Goal: Task Accomplishment & Management: Use online tool/utility

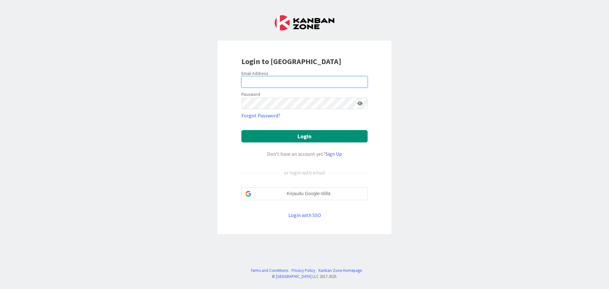
click at [300, 84] on input "email" at bounding box center [305, 81] width 126 height 11
type input "[EMAIL_ADDRESS][DOMAIN_NAME]"
click at [242, 130] on button "Login" at bounding box center [305, 136] width 126 height 12
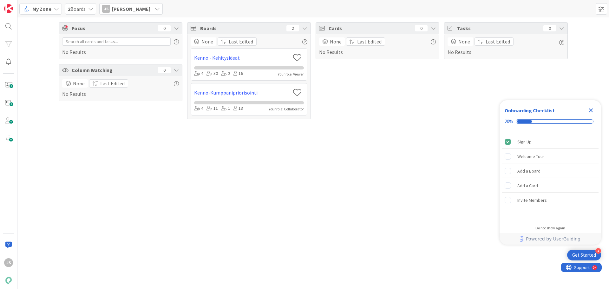
click at [591, 108] on icon "Close Checklist" at bounding box center [592, 111] width 8 height 8
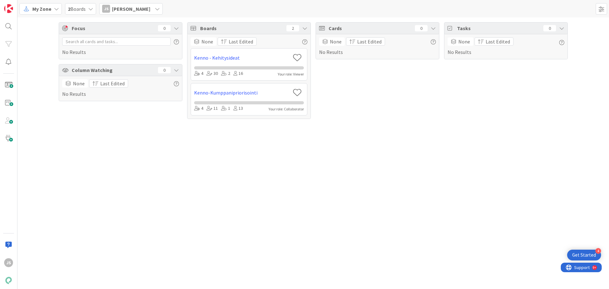
click at [47, 8] on span "My Zone" at bounding box center [41, 9] width 19 height 8
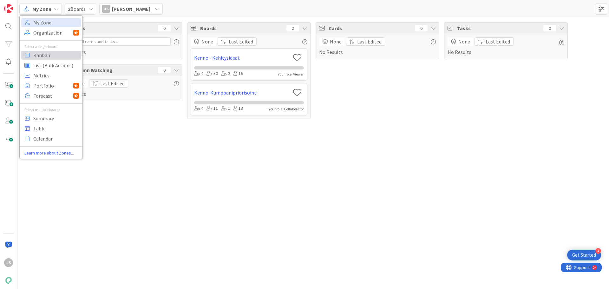
click at [40, 54] on span "Kanban" at bounding box center [56, 55] width 46 height 10
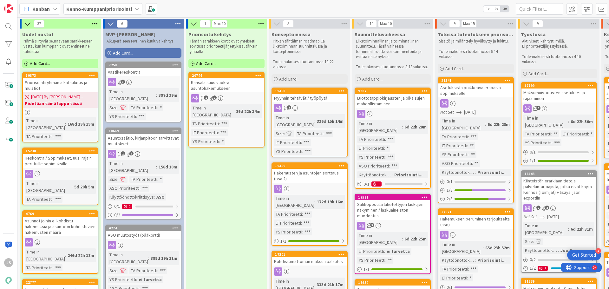
click at [57, 154] on div "Reskontra / Sopimukset, uusi rajain perutuille sopimuksille" at bounding box center [60, 161] width 75 height 14
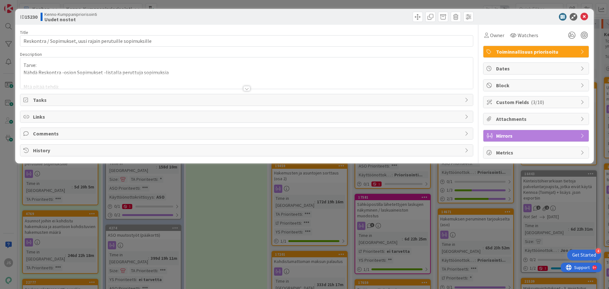
click at [245, 88] on div at bounding box center [246, 88] width 7 height 5
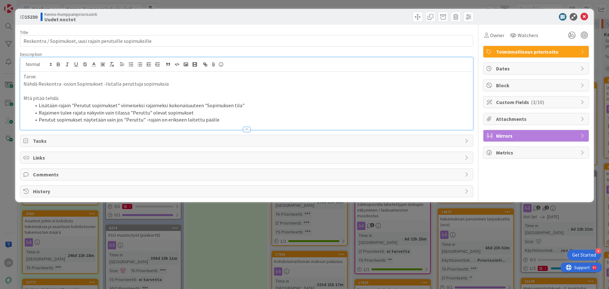
click at [524, 103] on span "Custom Fields ( 3/10 )" at bounding box center [536, 102] width 81 height 8
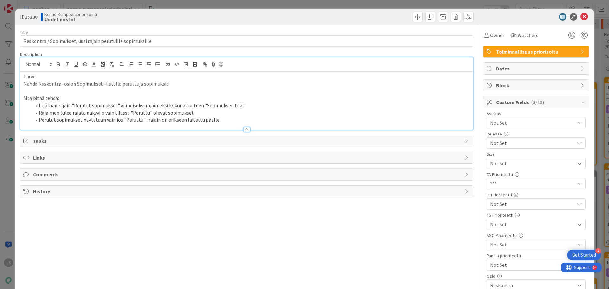
scroll to position [90, 0]
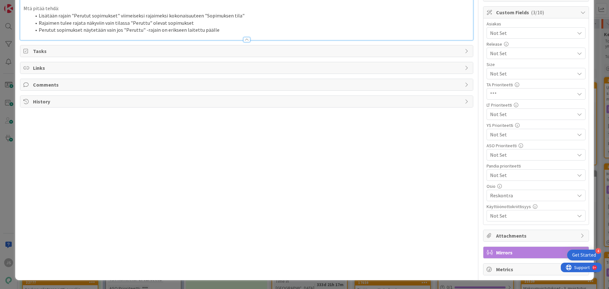
click at [504, 78] on span "Not Set" at bounding box center [530, 73] width 81 height 9
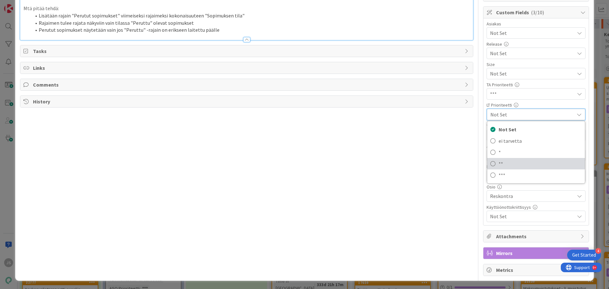
click at [505, 166] on span "**" at bounding box center [540, 164] width 83 height 10
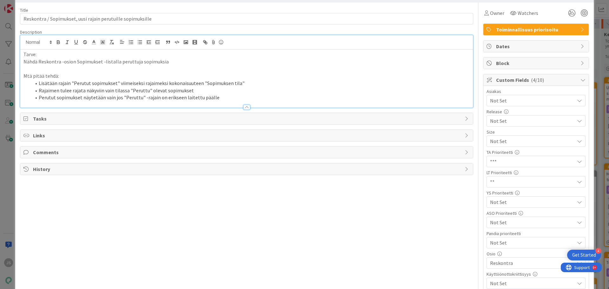
scroll to position [0, 0]
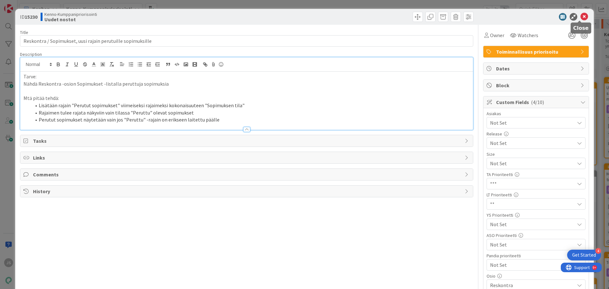
click at [581, 17] on icon at bounding box center [585, 17] width 8 height 8
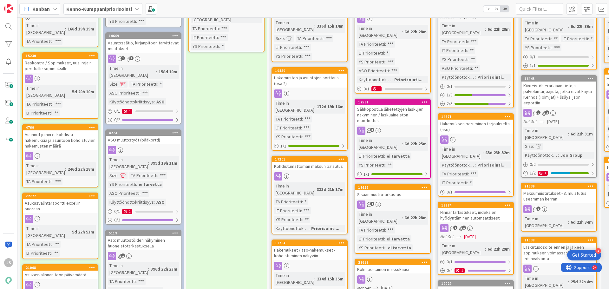
click at [62, 130] on div "Asunnot joihin ei kohdistu hakemuksia ja asuntoon kohdistuvien hakemusten määrä" at bounding box center [60, 140] width 75 height 20
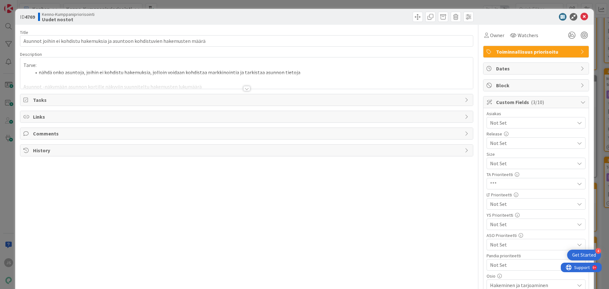
click at [246, 88] on div at bounding box center [246, 88] width 7 height 5
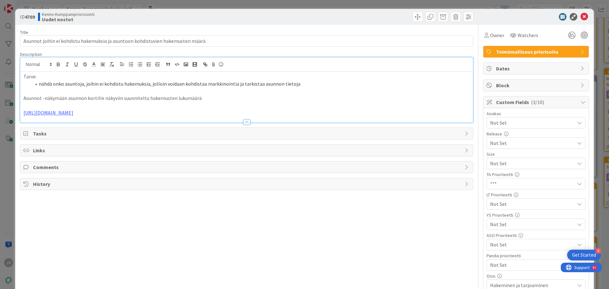
click at [73, 113] on link "[URL][DOMAIN_NAME]" at bounding box center [48, 113] width 50 height 6
click at [140, 125] on link "[URL][DOMAIN_NAME]" at bounding box center [121, 125] width 43 height 8
click at [73, 111] on link "[URL][DOMAIN_NAME]" at bounding box center [48, 113] width 50 height 6
click at [136, 124] on link "[URL][DOMAIN_NAME]" at bounding box center [121, 125] width 43 height 8
click at [581, 17] on icon at bounding box center [585, 17] width 8 height 8
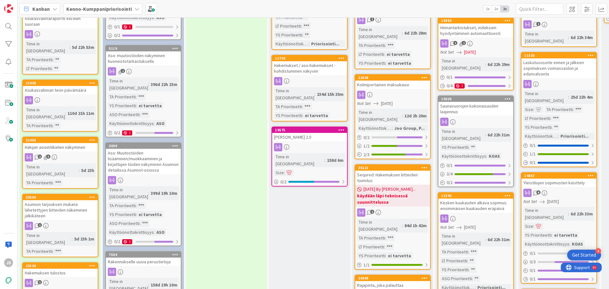
scroll to position [286, 0]
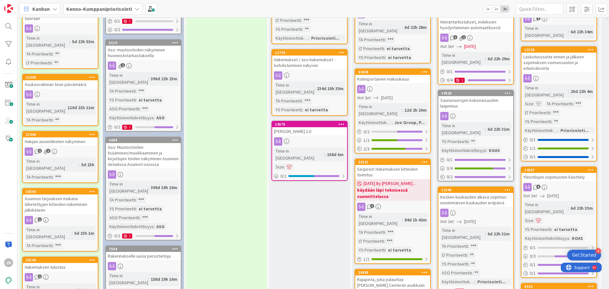
click at [60, 137] on div "Hakijan asiointikielen näkyminen" at bounding box center [60, 141] width 75 height 8
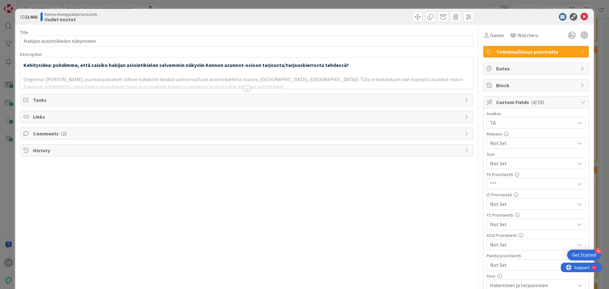
click at [245, 89] on div at bounding box center [246, 88] width 7 height 5
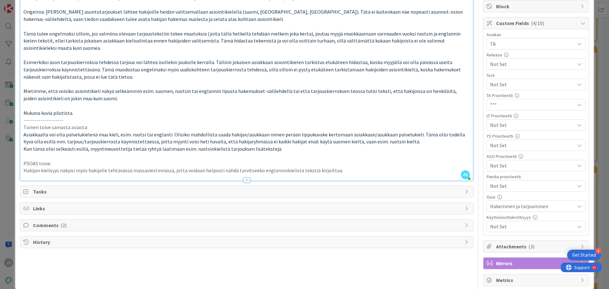
scroll to position [90, 0]
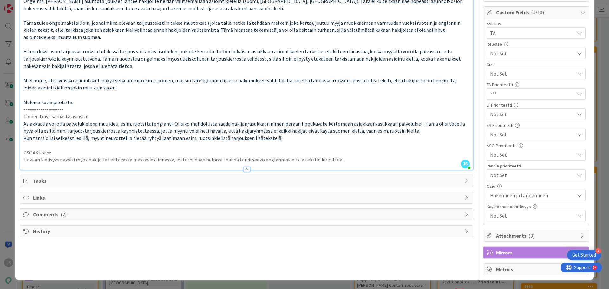
click at [254, 214] on span "Comments ( 2 )" at bounding box center [247, 215] width 429 height 8
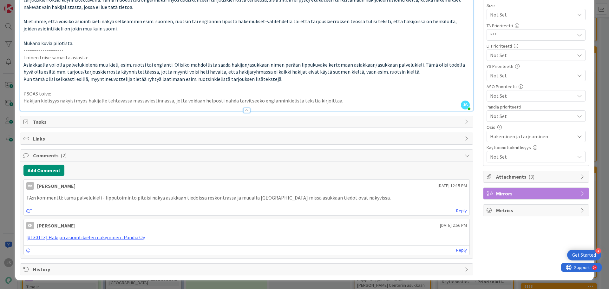
scroll to position [85, 0]
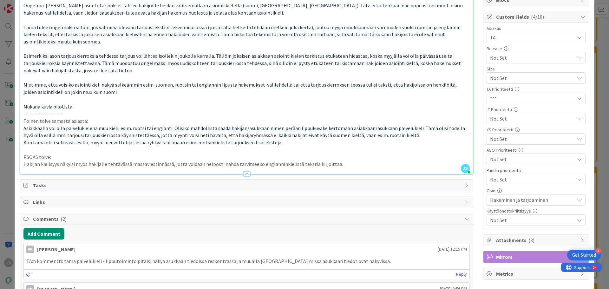
click at [527, 83] on span "Not Set" at bounding box center [530, 78] width 81 height 9
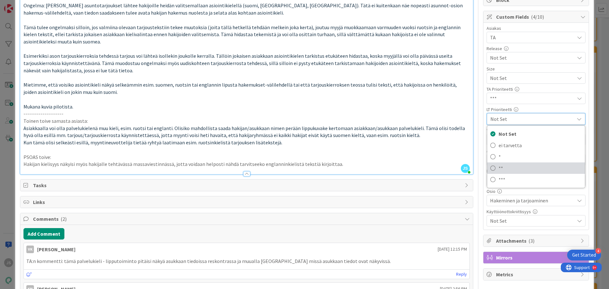
click at [512, 167] on span "**" at bounding box center [540, 168] width 83 height 10
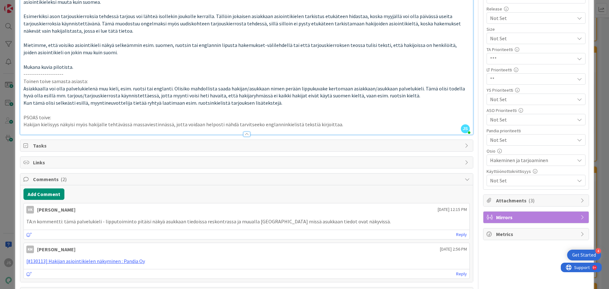
scroll to position [149, 0]
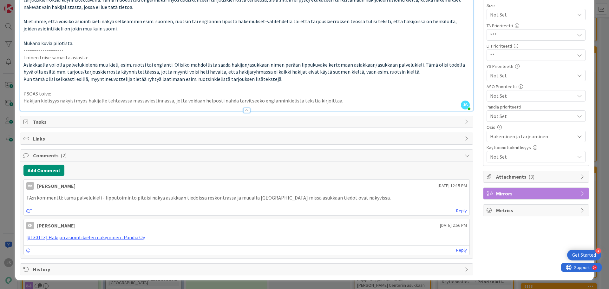
click at [27, 210] on icon at bounding box center [29, 211] width 6 height 4
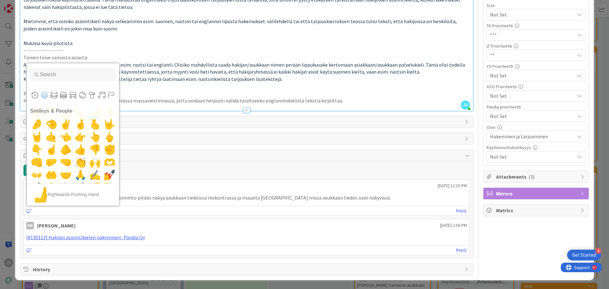
scroll to position [381, 0]
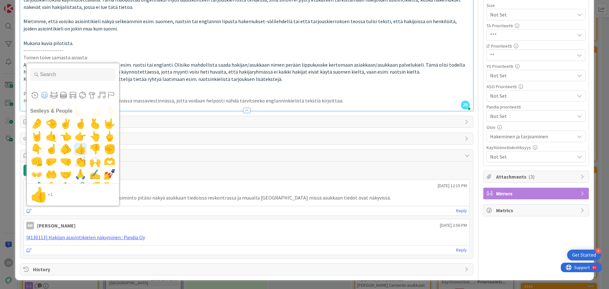
click at [78, 150] on span "👍" at bounding box center [80, 149] width 15 height 13
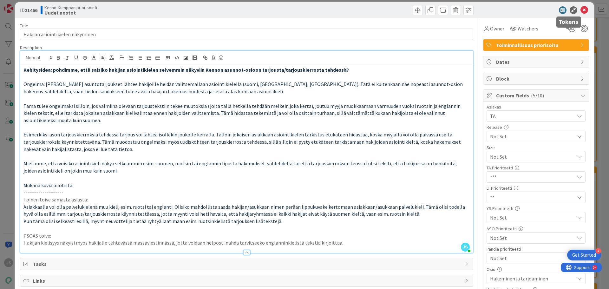
scroll to position [0, 0]
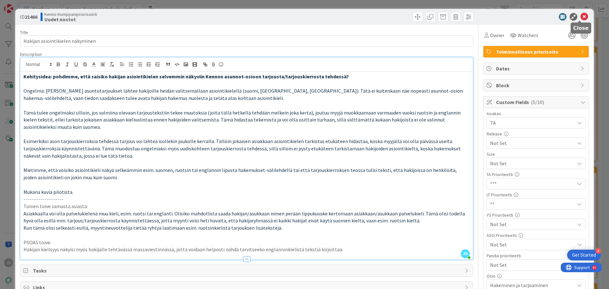
click at [582, 16] on icon at bounding box center [585, 17] width 8 height 8
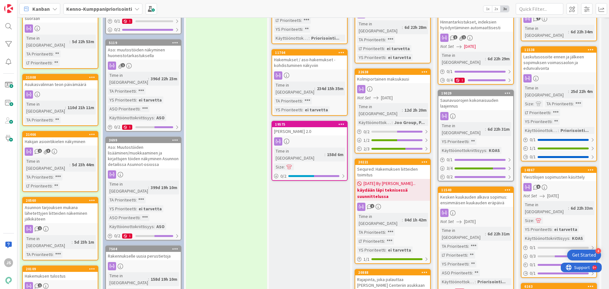
click at [62, 203] on div "Asunnon tarjouksen mukana lähetettyjen liitteiden näkeminen jälkikäteen" at bounding box center [60, 213] width 75 height 20
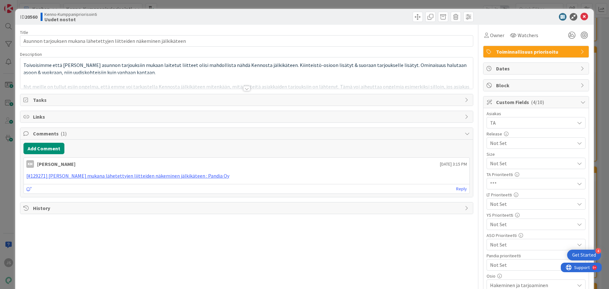
click at [245, 88] on div at bounding box center [246, 88] width 7 height 5
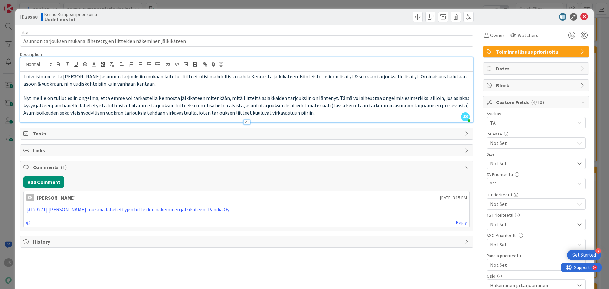
click at [527, 169] on div "Not Set" at bounding box center [536, 163] width 99 height 11
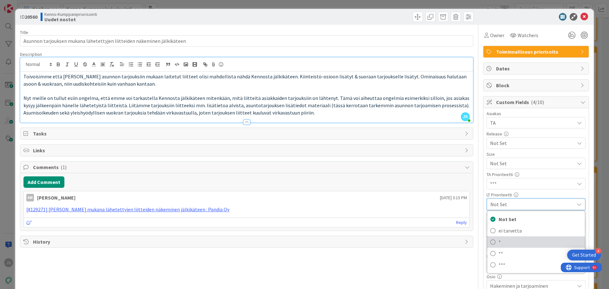
click at [508, 242] on span "*" at bounding box center [540, 242] width 83 height 10
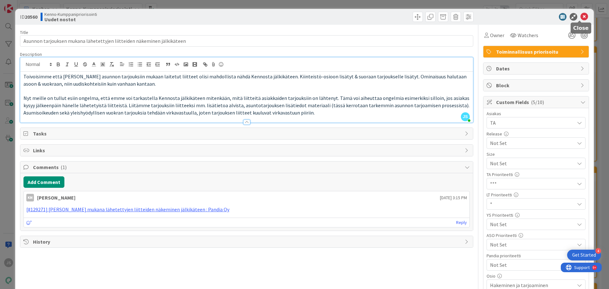
click at [583, 16] on icon at bounding box center [585, 17] width 8 height 8
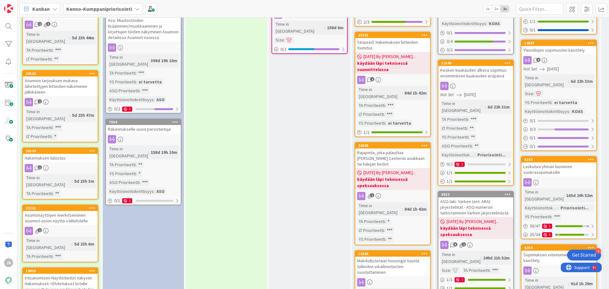
click at [63, 154] on div "Hakemuksen tulostus" at bounding box center [60, 158] width 75 height 8
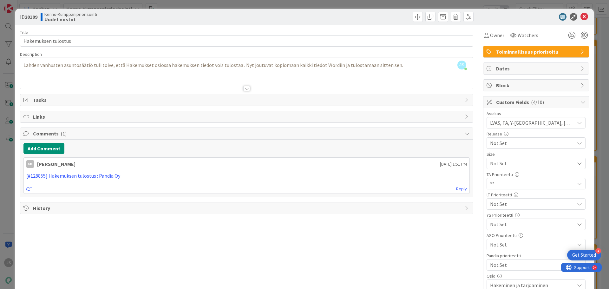
click at [531, 168] on span "Not Set" at bounding box center [530, 163] width 81 height 9
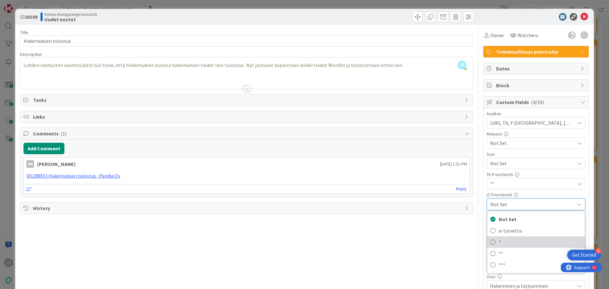
click at [529, 240] on span "*" at bounding box center [540, 242] width 83 height 10
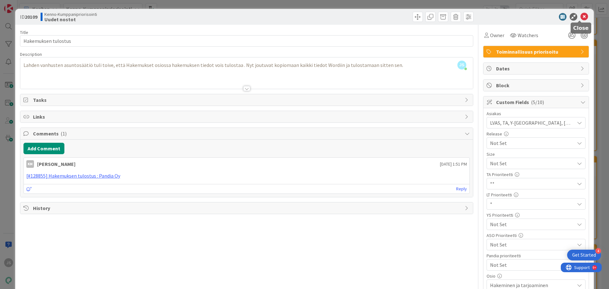
click at [581, 17] on icon at bounding box center [585, 17] width 8 height 8
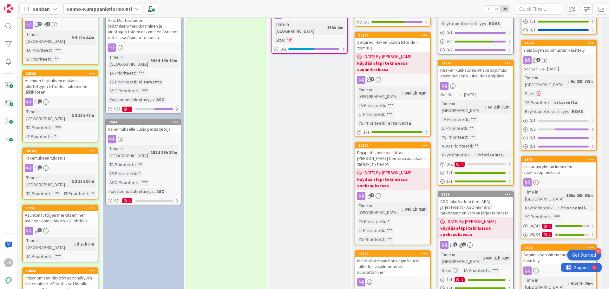
click at [53, 154] on div "Hakemuksen tulostus" at bounding box center [60, 158] width 75 height 8
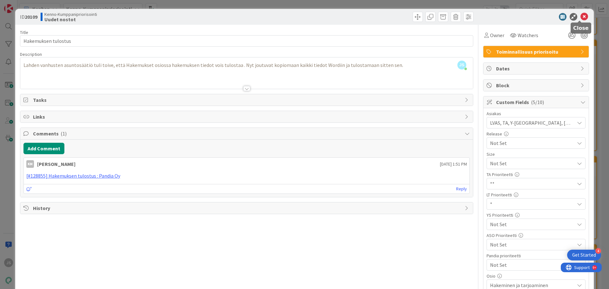
click at [584, 16] on div at bounding box center [533, 17] width 112 height 8
click at [582, 16] on icon at bounding box center [585, 17] width 8 height 8
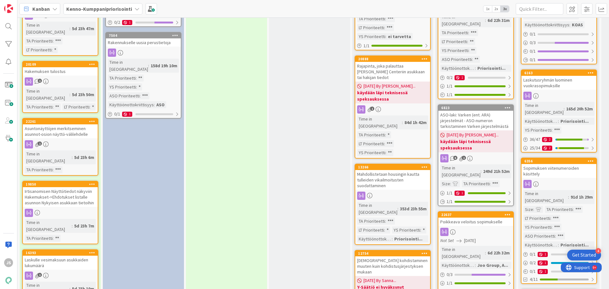
scroll to position [508, 0]
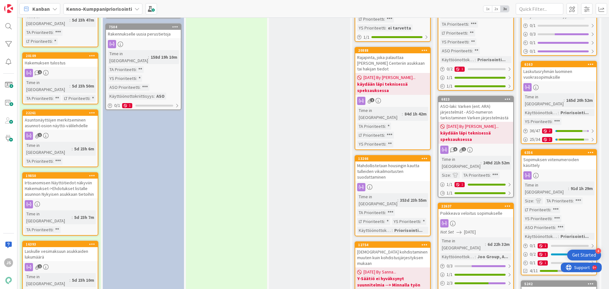
click at [54, 116] on div "Asuntonäyttöjen merkitseminen asunnot-osion näyttö-välilehdelle" at bounding box center [60, 123] width 75 height 14
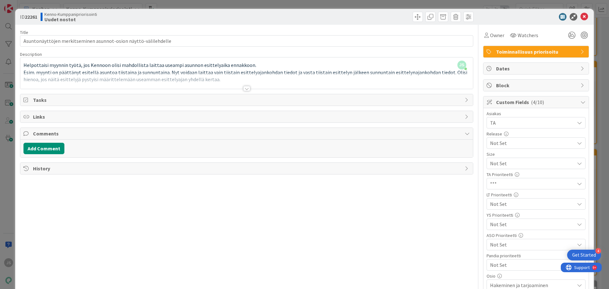
scroll to position [32, 0]
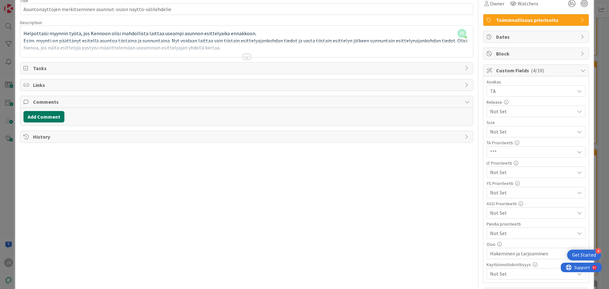
click at [41, 114] on button "Add Comment" at bounding box center [43, 116] width 41 height 11
click at [203, 145] on div at bounding box center [247, 143] width 446 height 25
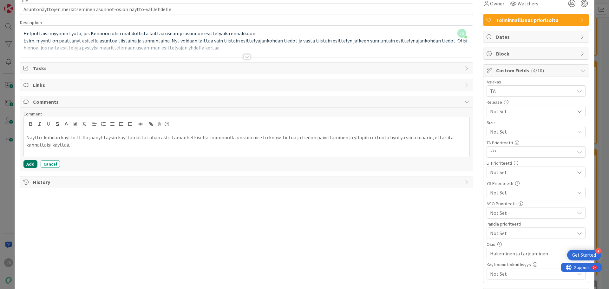
click at [27, 163] on button "Add" at bounding box center [30, 164] width 14 height 8
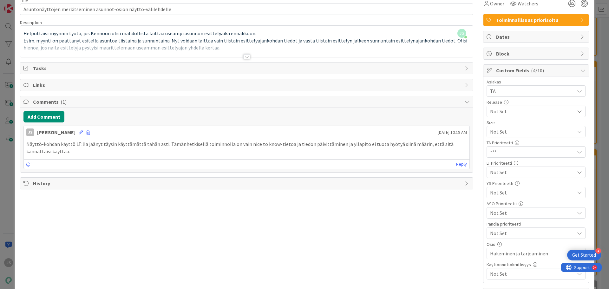
click at [524, 136] on span "Not Set" at bounding box center [530, 131] width 81 height 9
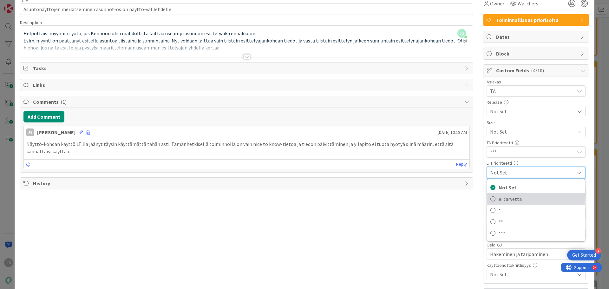
click at [509, 200] on span "ei tarvetta" at bounding box center [540, 199] width 83 height 10
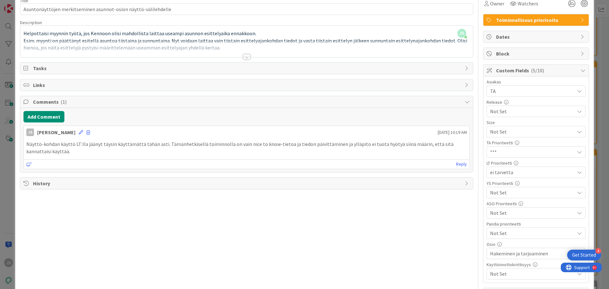
click at [102, 152] on p "Näyttö-kohdan käyttö LT:lla jäänyt täysin käyttämättä tähän asti. Tämänhetkisel…" at bounding box center [246, 148] width 441 height 14
click at [81, 133] on icon at bounding box center [81, 132] width 4 height 4
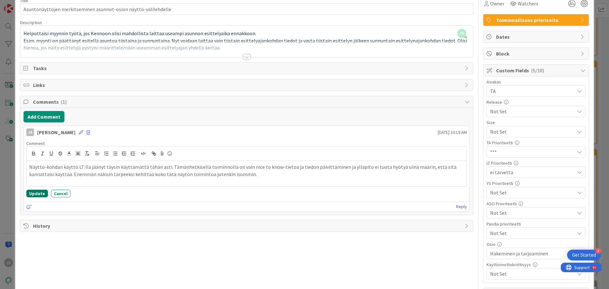
click at [39, 191] on button "Update" at bounding box center [37, 194] width 22 height 8
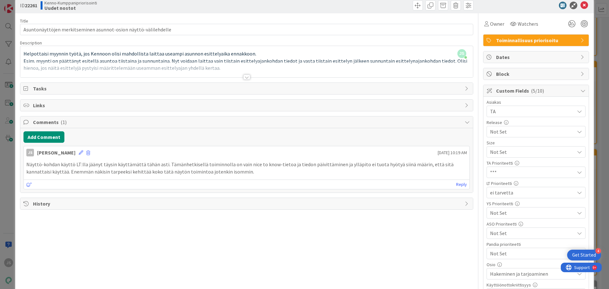
scroll to position [0, 0]
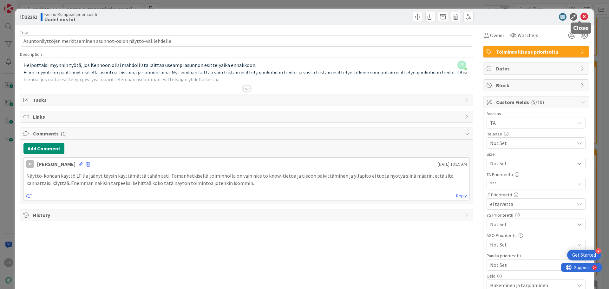
click at [581, 16] on icon at bounding box center [585, 17] width 8 height 8
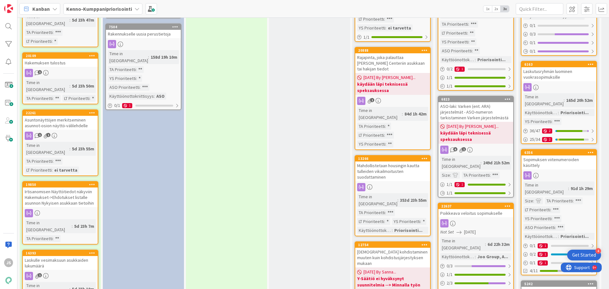
click at [62, 188] on div "Irtisanomisen Näyttötiedot näkyviin Hakemukset->Ehdotukset listalle asunnon Nyk…" at bounding box center [60, 198] width 75 height 20
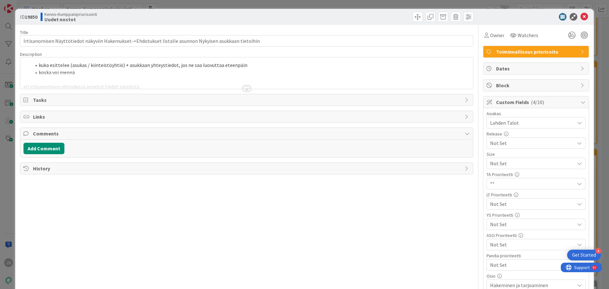
click at [244, 88] on div at bounding box center [246, 88] width 7 height 5
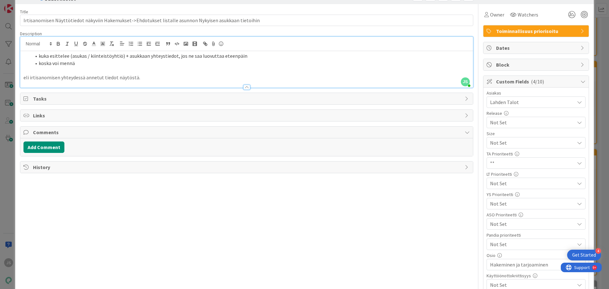
scroll to position [32, 0]
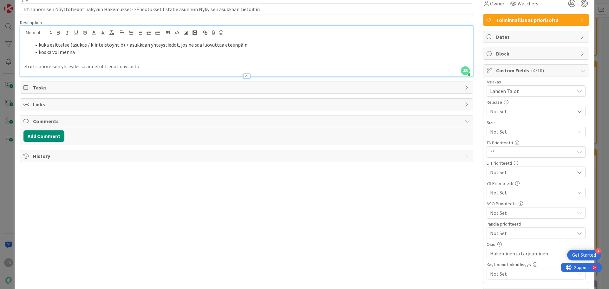
click at [508, 136] on span "Not Set" at bounding box center [530, 131] width 81 height 9
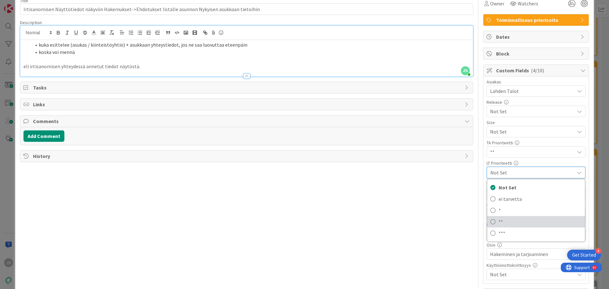
click at [499, 223] on span "**" at bounding box center [540, 222] width 83 height 10
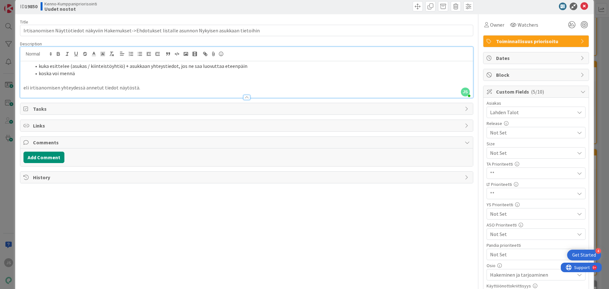
scroll to position [0, 0]
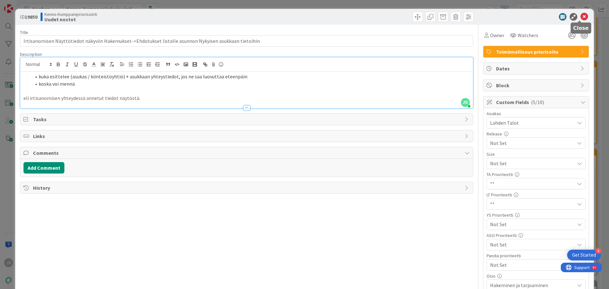
click at [581, 15] on icon at bounding box center [585, 17] width 8 height 8
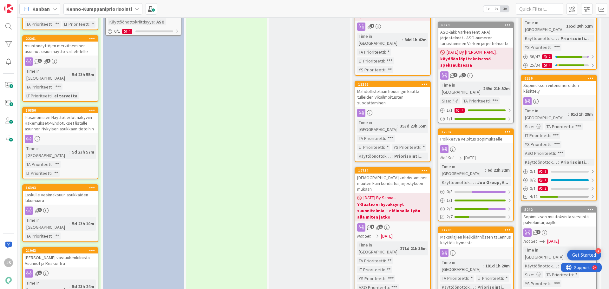
scroll to position [603, 0]
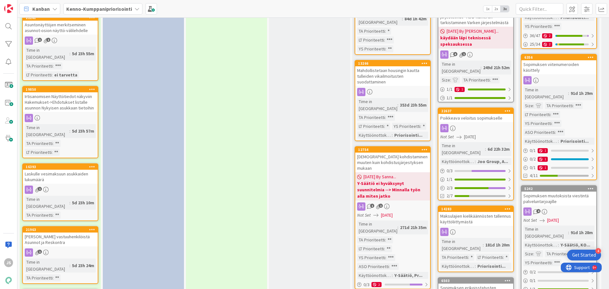
click at [50, 170] on div "Laskulle vesimaksuun asukkaiden lukumäärä" at bounding box center [60, 177] width 75 height 14
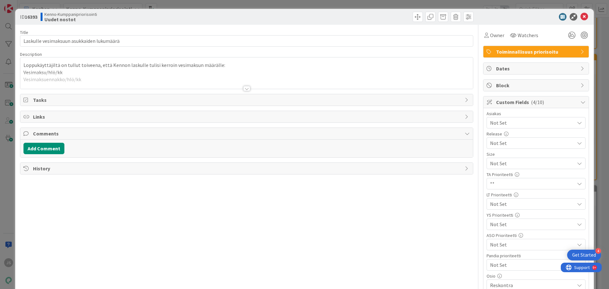
click at [246, 88] on div at bounding box center [246, 88] width 7 height 5
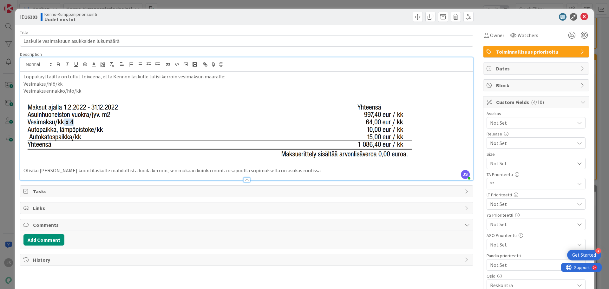
click at [506, 168] on span "Not Set" at bounding box center [530, 163] width 81 height 9
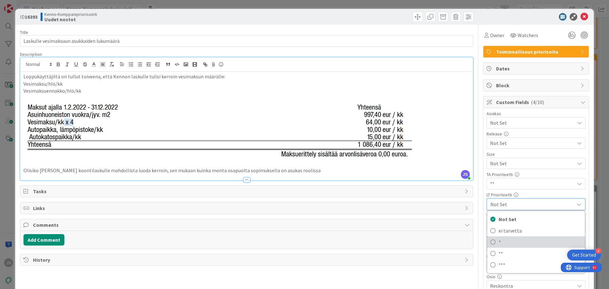
click at [503, 243] on span "*" at bounding box center [540, 242] width 83 height 10
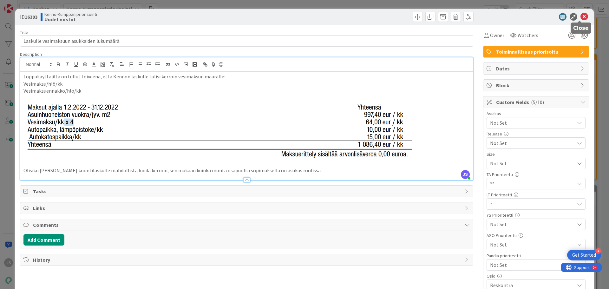
click at [583, 16] on icon at bounding box center [585, 17] width 8 height 8
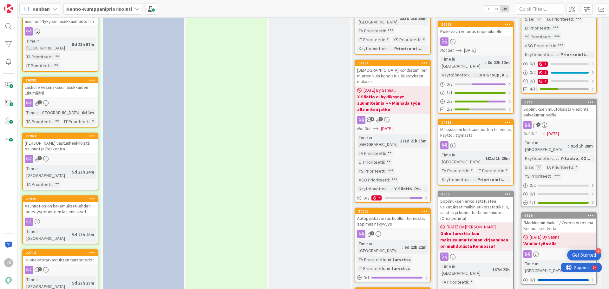
scroll to position [698, 0]
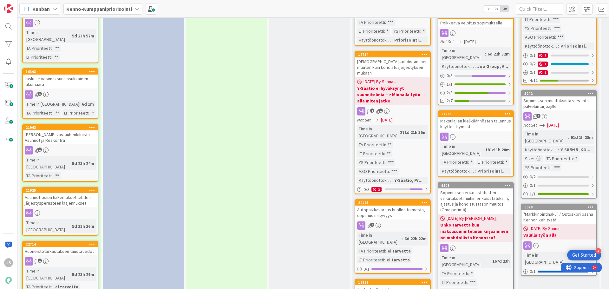
click at [50, 130] on div "[PERSON_NAME] vastuuhenkilöistä Asunnot ja Reskontra" at bounding box center [60, 137] width 75 height 14
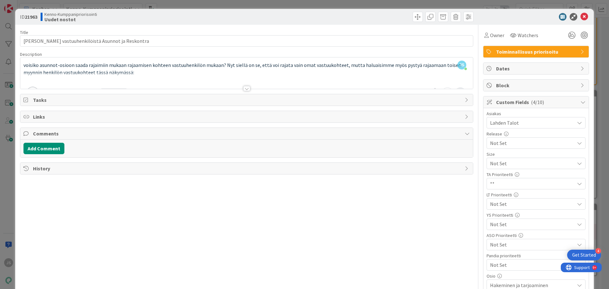
click at [244, 89] on div at bounding box center [246, 88] width 7 height 5
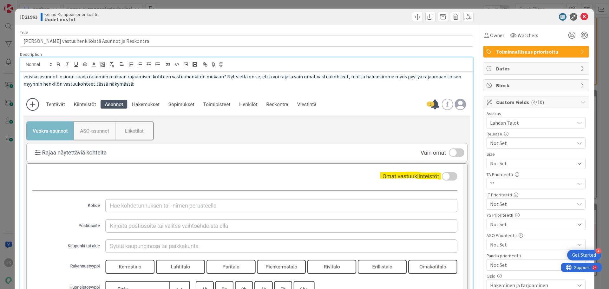
click at [510, 168] on span "Not Set" at bounding box center [530, 163] width 81 height 9
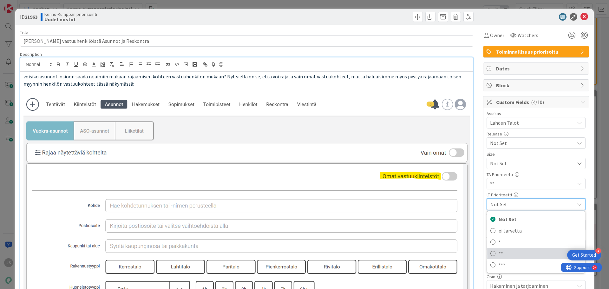
click at [514, 254] on span "**" at bounding box center [540, 254] width 83 height 10
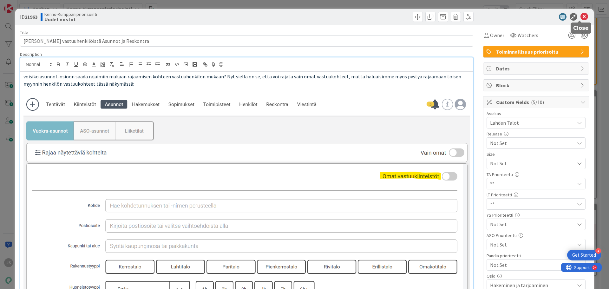
click at [581, 18] on icon at bounding box center [585, 17] width 8 height 8
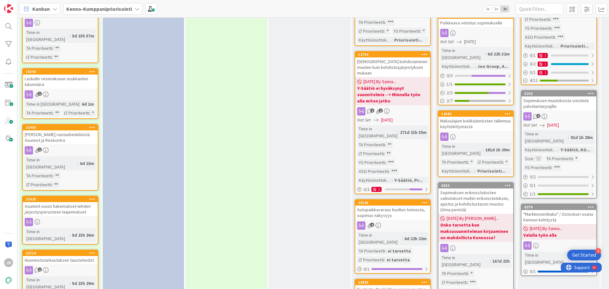
click at [56, 202] on div "Asunnot-osion hakemukset-lehden järjestysperusteen laajennukset" at bounding box center [60, 209] width 75 height 14
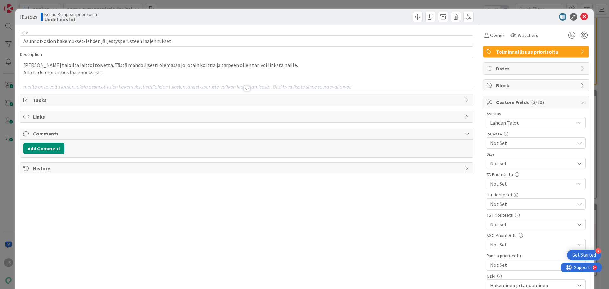
click at [243, 89] on div at bounding box center [246, 88] width 7 height 5
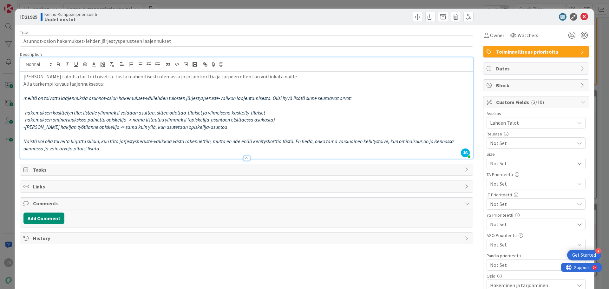
click at [527, 168] on span "Not Set" at bounding box center [530, 163] width 81 height 9
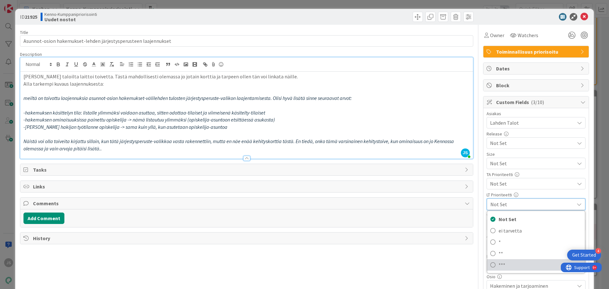
click at [517, 265] on span "***" at bounding box center [540, 265] width 83 height 10
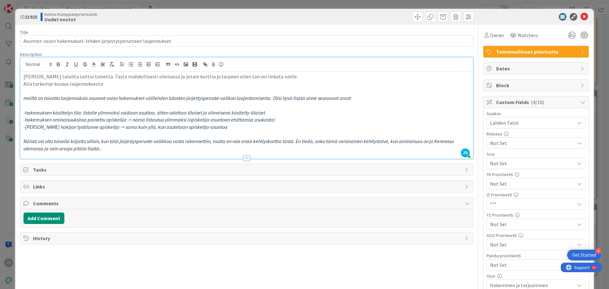
click at [506, 168] on span "***" at bounding box center [530, 163] width 81 height 9
click at [583, 18] on icon at bounding box center [585, 17] width 8 height 8
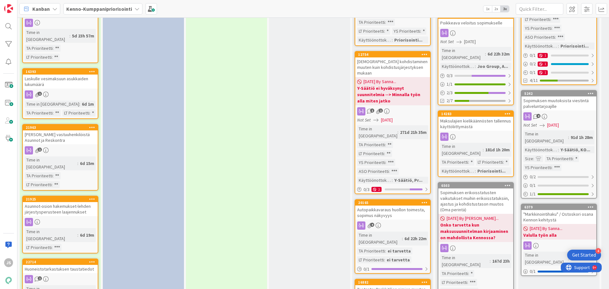
scroll to position [730, 0]
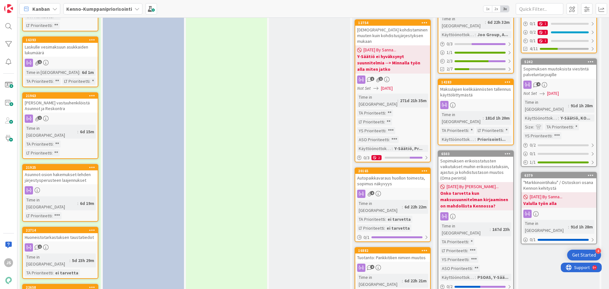
click at [59, 233] on div "Huoneistotarkastuksen taustatiedot" at bounding box center [60, 237] width 75 height 8
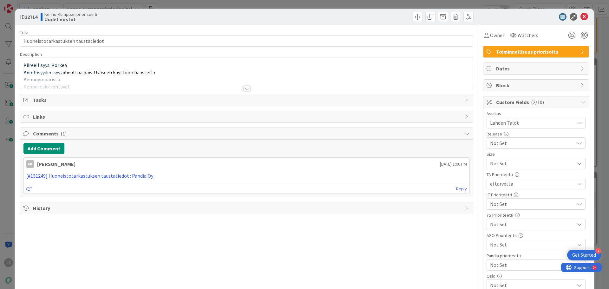
click at [245, 89] on div at bounding box center [246, 88] width 7 height 5
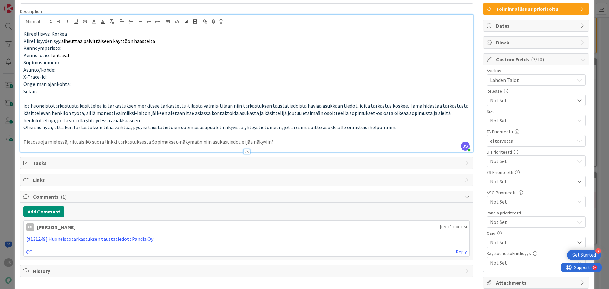
scroll to position [32, 0]
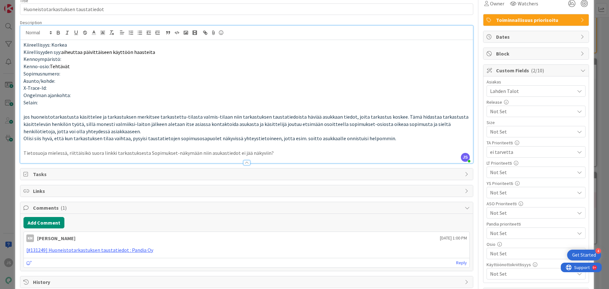
click at [519, 136] on span "Not Set" at bounding box center [530, 131] width 81 height 9
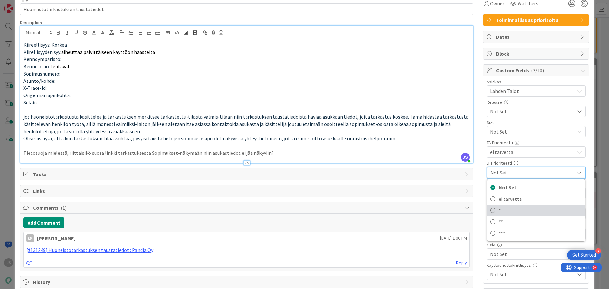
click at [511, 208] on span "*" at bounding box center [540, 211] width 83 height 10
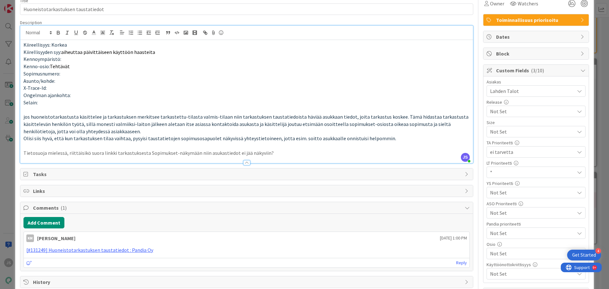
scroll to position [0, 0]
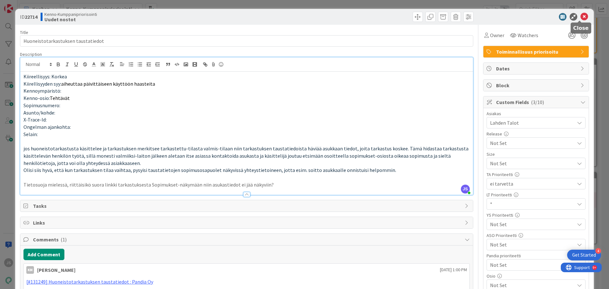
click at [581, 17] on icon at bounding box center [585, 17] width 8 height 8
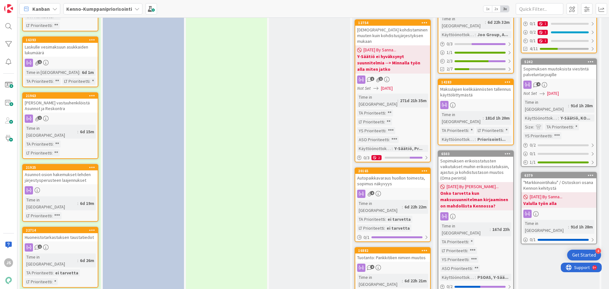
click at [55, 243] on div "1" at bounding box center [60, 247] width 75 height 8
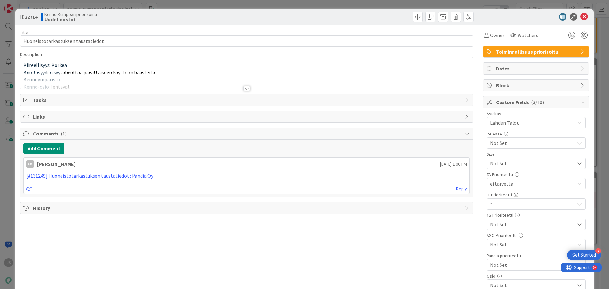
click at [241, 86] on div at bounding box center [246, 81] width 453 height 16
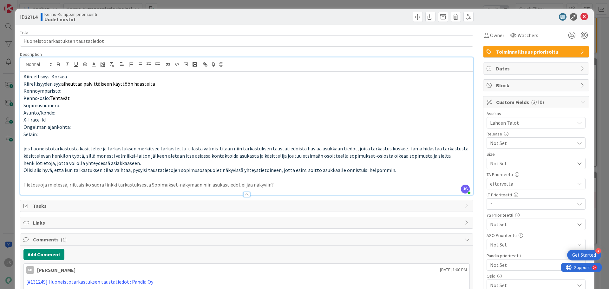
scroll to position [32, 0]
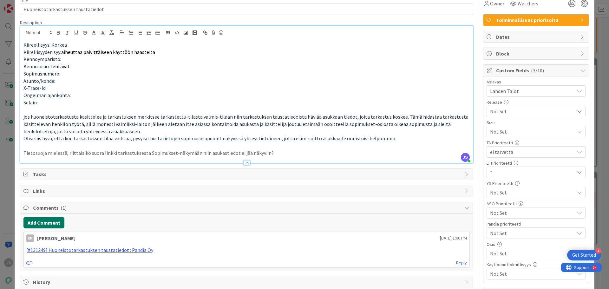
click at [52, 223] on button "Add Comment" at bounding box center [43, 222] width 41 height 11
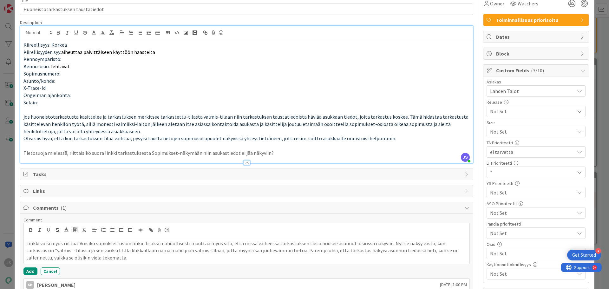
click at [331, 250] on p "Linkki voisi myös riittää. Voisiko sopiukset-osion linkin lisäksi mahdollisesti…" at bounding box center [246, 251] width 441 height 22
click at [431, 257] on p "Linkki voisi myös riittää. Voisiko sopiukset-osion linkin lisäksi mahdollisesti…" at bounding box center [246, 251] width 441 height 22
click at [23, 271] on div "Comment [PERSON_NAME] voisi myös riittää. Voisiko sopiukset-osion linkin lisäks…" at bounding box center [246, 266] width 453 height 104
click at [31, 271] on button "Add" at bounding box center [30, 272] width 14 height 8
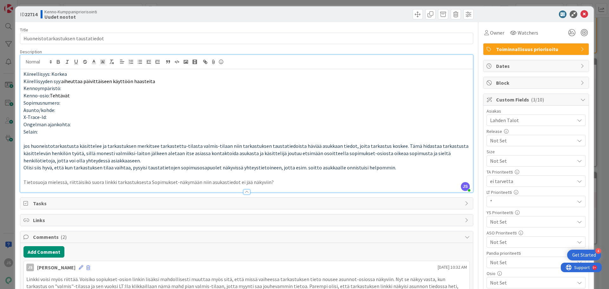
scroll to position [0, 0]
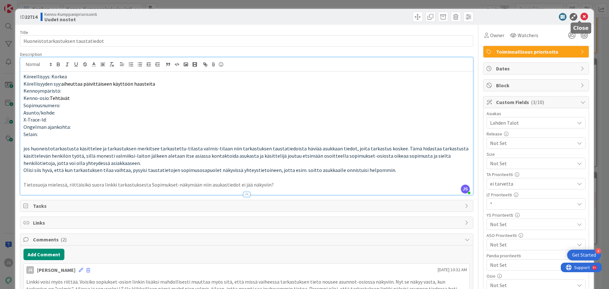
click at [581, 15] on icon at bounding box center [585, 17] width 8 height 8
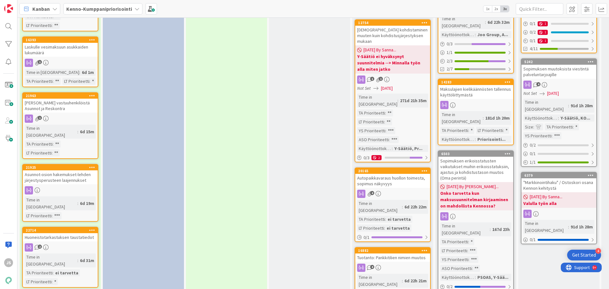
click at [62, 233] on div "Huoneistotarkastuksen taustatiedot" at bounding box center [60, 237] width 75 height 8
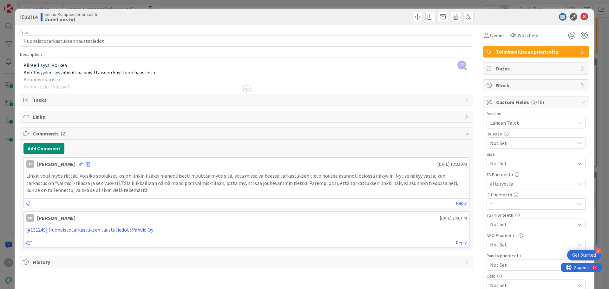
click at [80, 164] on icon at bounding box center [81, 164] width 4 height 4
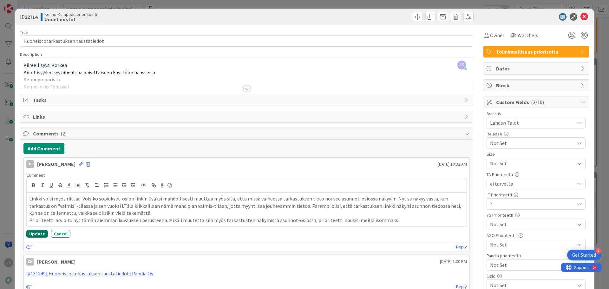
click at [33, 231] on button "Update" at bounding box center [37, 234] width 22 height 8
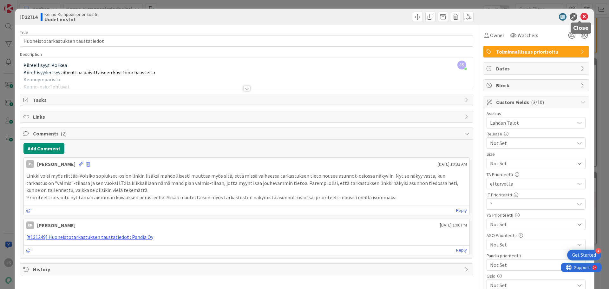
click at [581, 17] on icon at bounding box center [585, 17] width 8 height 8
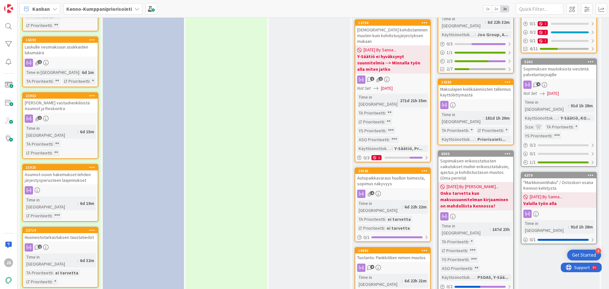
click at [66, 233] on div "Huoneistotarkastuksen taustatiedot" at bounding box center [60, 237] width 75 height 8
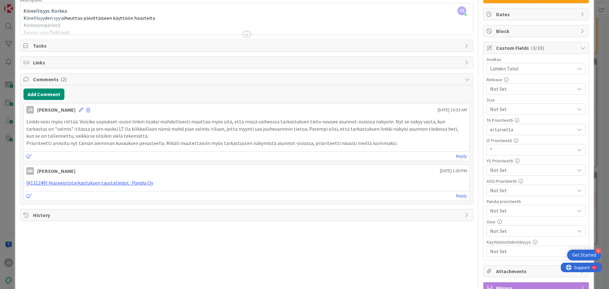
scroll to position [63, 0]
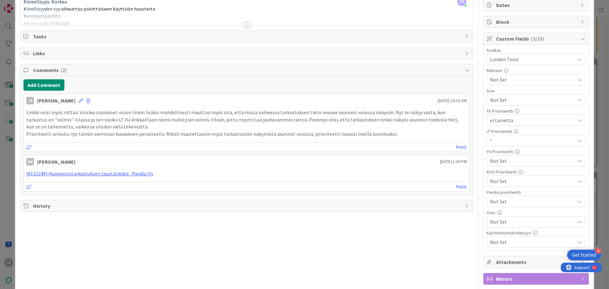
click at [503, 104] on span "*" at bounding box center [530, 100] width 81 height 9
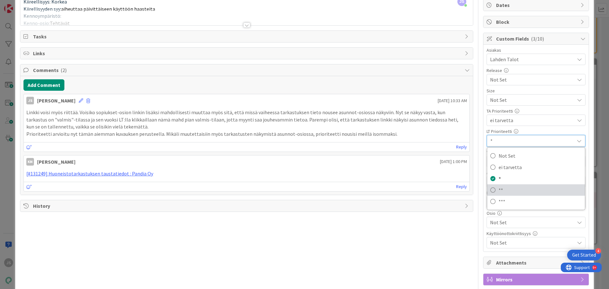
click at [500, 190] on span "**" at bounding box center [540, 190] width 83 height 10
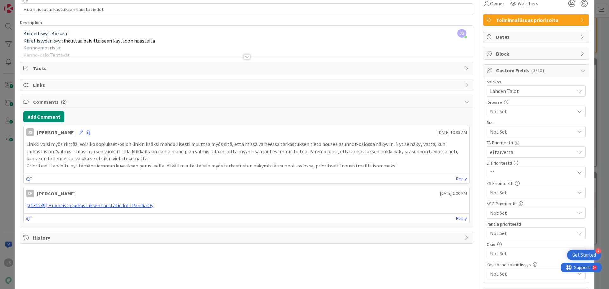
scroll to position [0, 0]
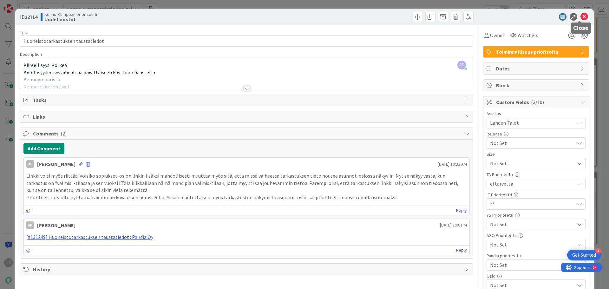
click at [581, 15] on icon at bounding box center [585, 17] width 8 height 8
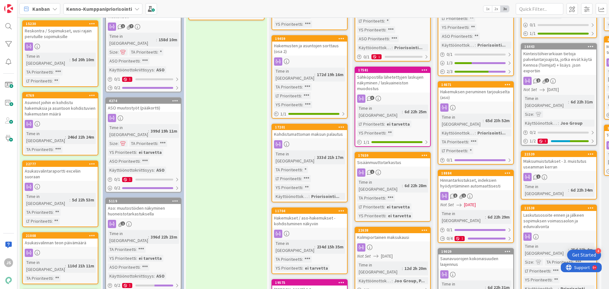
scroll to position [127, 0]
click at [51, 99] on div "Asunnot joihin ei kohdistu hakemuksia ja asuntoon kohdistuvien hakemusten määrä" at bounding box center [60, 109] width 75 height 20
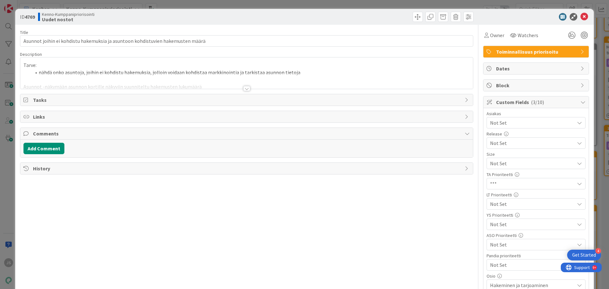
click at [508, 168] on span "***" at bounding box center [530, 163] width 81 height 9
click at [508, 184] on span "***" at bounding box center [531, 184] width 81 height 9
click at [506, 168] on span "Not Set" at bounding box center [530, 163] width 81 height 9
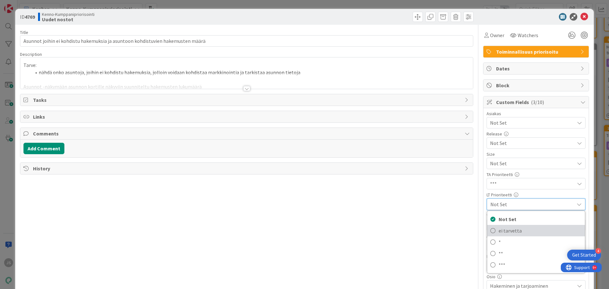
click at [506, 229] on span "ei tarvetta" at bounding box center [540, 231] width 83 height 10
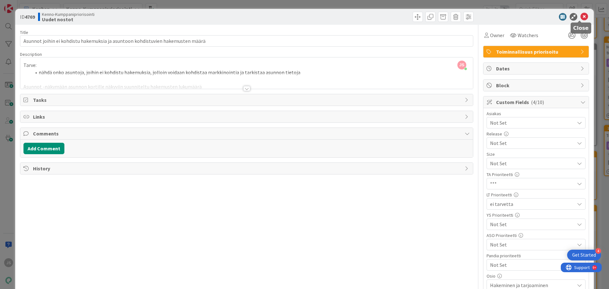
click at [582, 17] on icon at bounding box center [585, 17] width 8 height 8
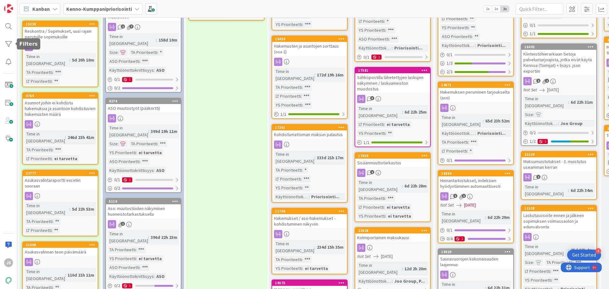
click at [11, 43] on div at bounding box center [8, 44] width 13 height 13
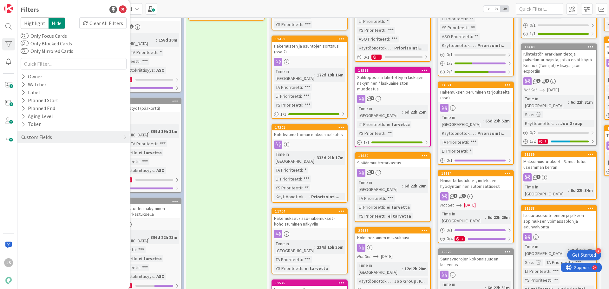
click at [34, 137] on div "Custom Fields" at bounding box center [37, 137] width 32 height 8
click at [37, 183] on button "LT Prioriteetti" at bounding box center [40, 182] width 39 height 8
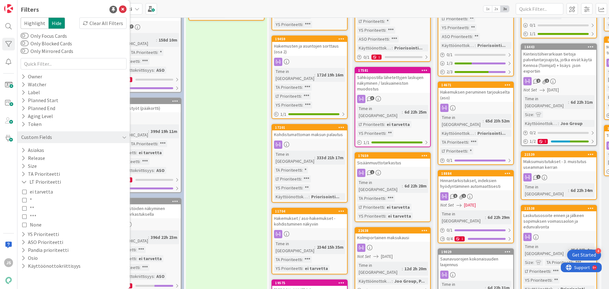
click at [30, 223] on span "None" at bounding box center [36, 225] width 12 height 8
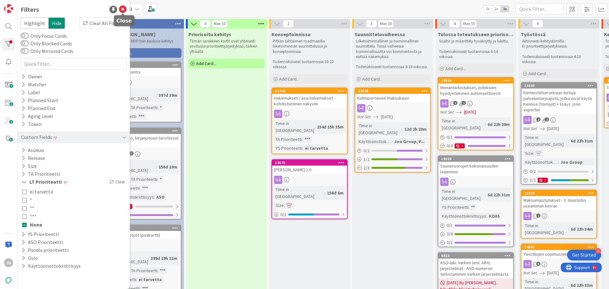
click at [122, 8] on icon at bounding box center [123, 10] width 8 height 8
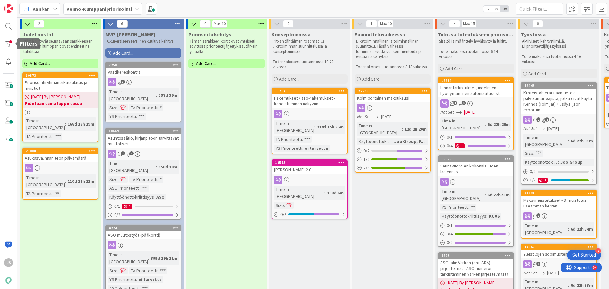
click at [9, 43] on div at bounding box center [8, 44] width 13 height 13
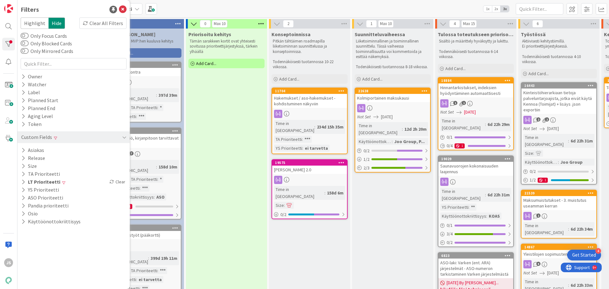
click at [47, 183] on button "LT Prioriteetti" at bounding box center [41, 182] width 40 height 8
drag, startPoint x: 33, startPoint y: 225, endPoint x: 34, endPoint y: 214, distance: 11.8
click at [33, 226] on span "None" at bounding box center [36, 225] width 12 height 8
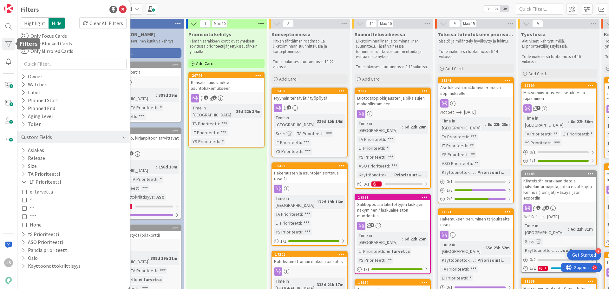
click at [8, 43] on div at bounding box center [8, 44] width 13 height 13
click at [124, 8] on icon at bounding box center [123, 10] width 8 height 8
